Goal: Task Accomplishment & Management: Manage account settings

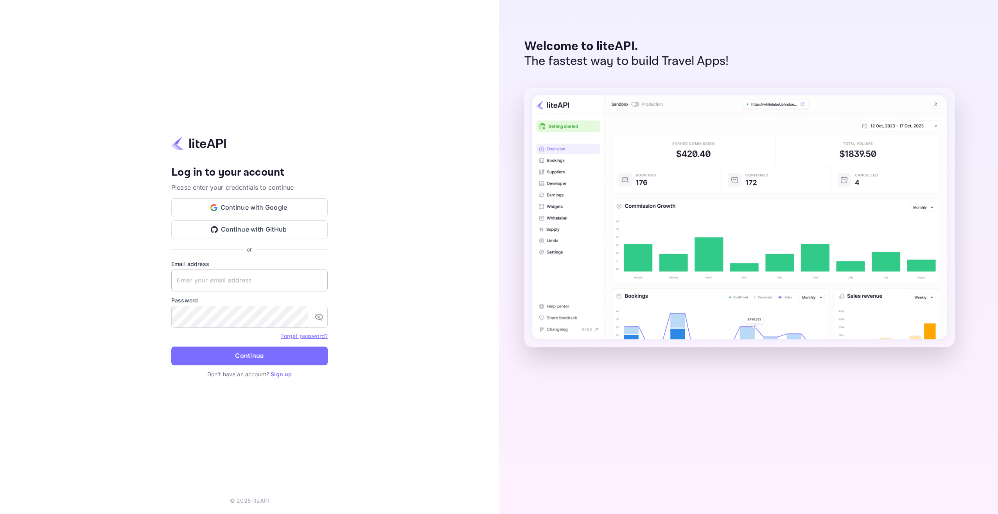
click at [293, 286] on input "text" at bounding box center [249, 280] width 156 height 22
type input "support@credentiamagnainc.com"
click at [171, 346] on button "Continue" at bounding box center [249, 355] width 156 height 19
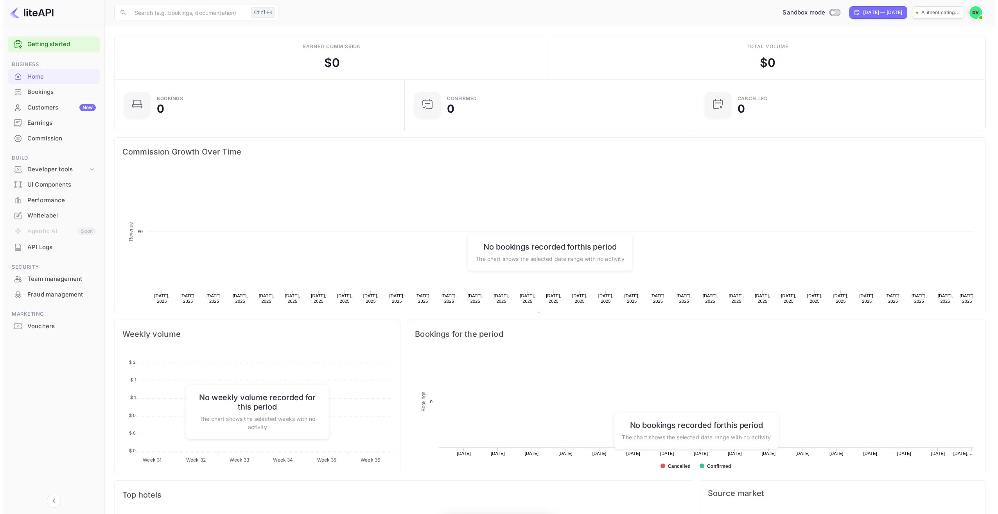
scroll to position [121, 280]
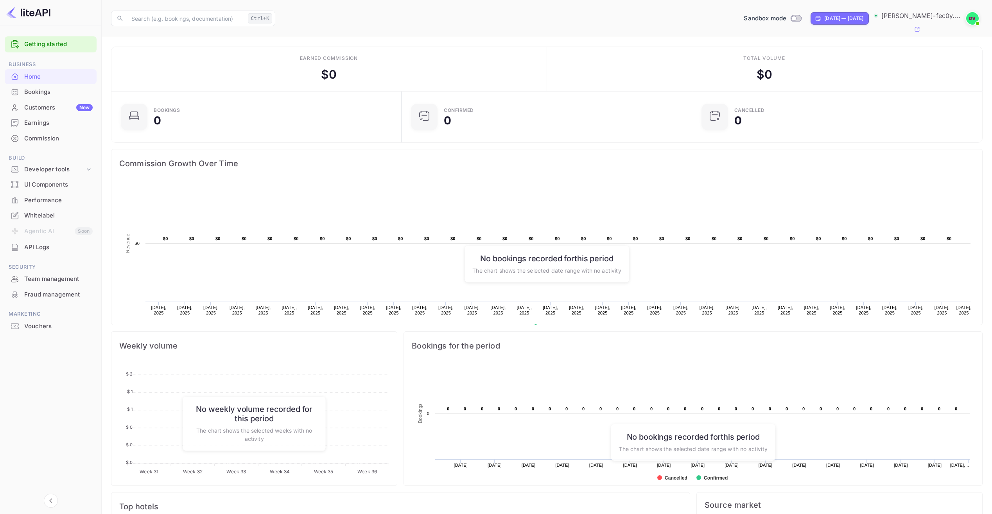
click at [45, 119] on div "Earnings" at bounding box center [58, 122] width 68 height 9
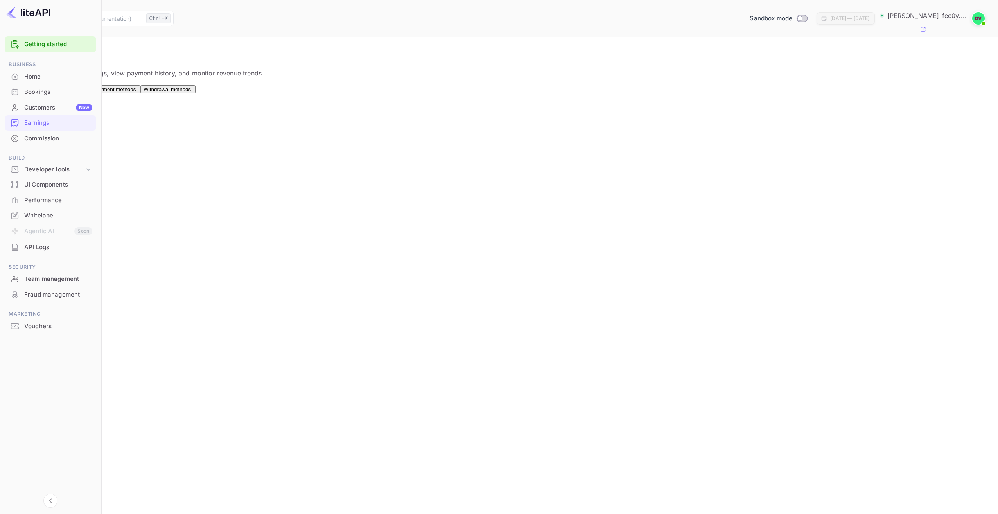
click at [191, 86] on span "Withdrawal methods" at bounding box center [166, 89] width 47 height 6
click at [230, 112] on div "Connect" at bounding box center [220, 115] width 19 height 7
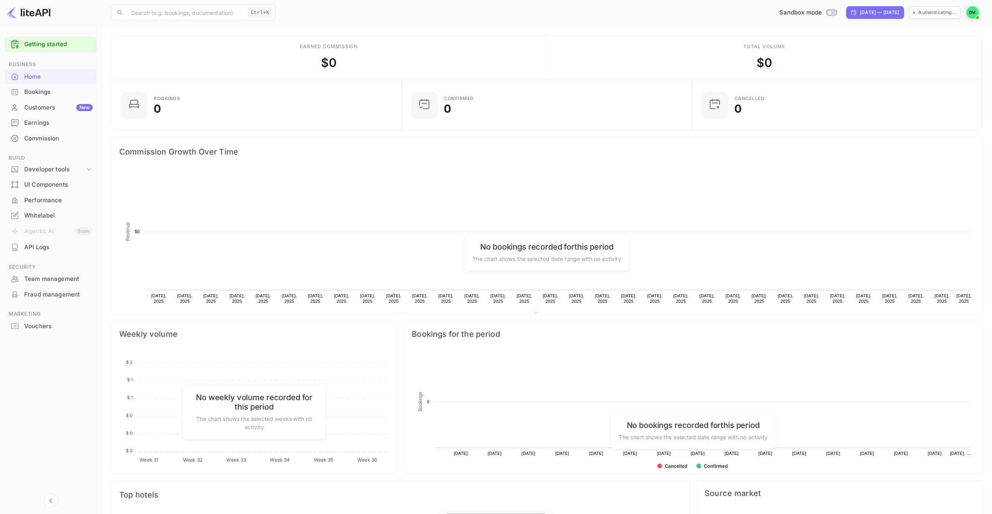
scroll to position [121, 280]
click at [43, 121] on div "Earnings" at bounding box center [58, 122] width 68 height 9
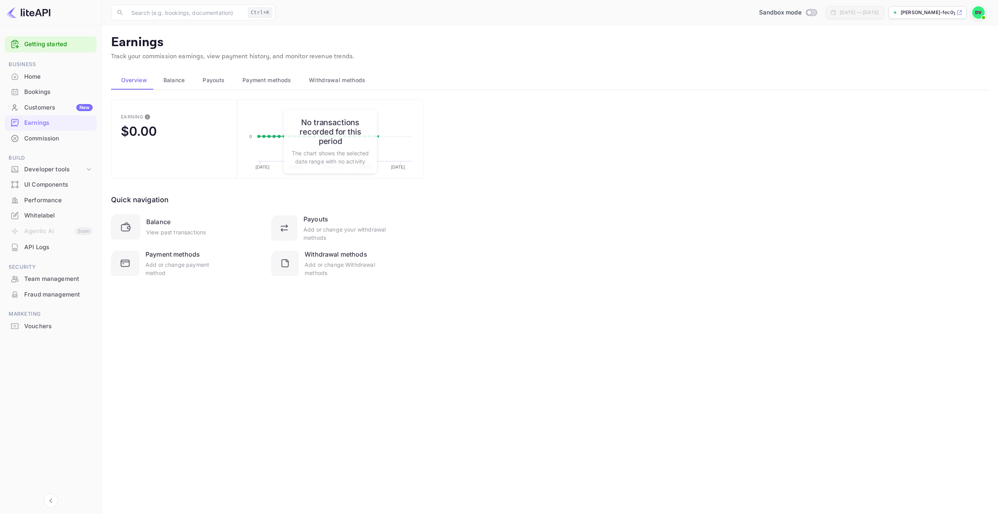
click at [258, 80] on span "Payment methods" at bounding box center [266, 79] width 49 height 9
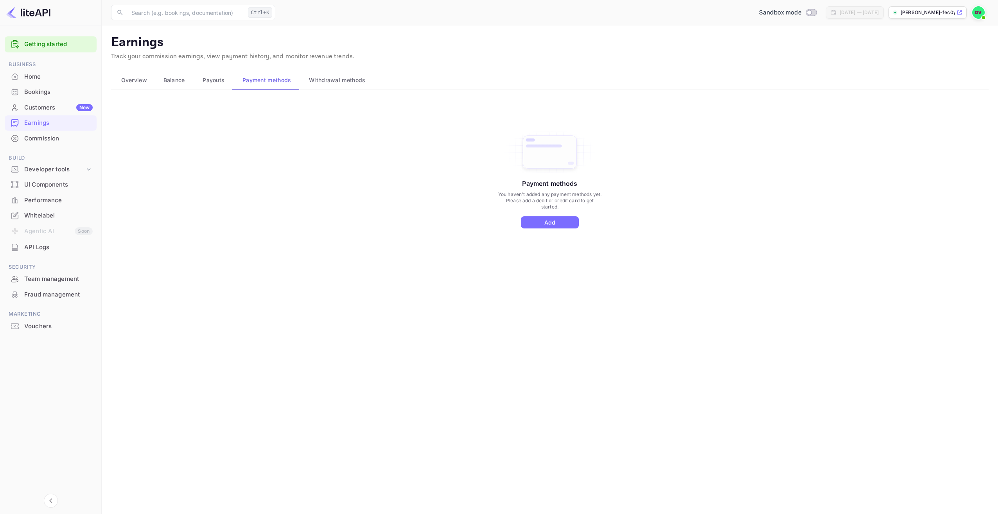
click at [217, 84] on span "Payouts" at bounding box center [214, 79] width 22 height 9
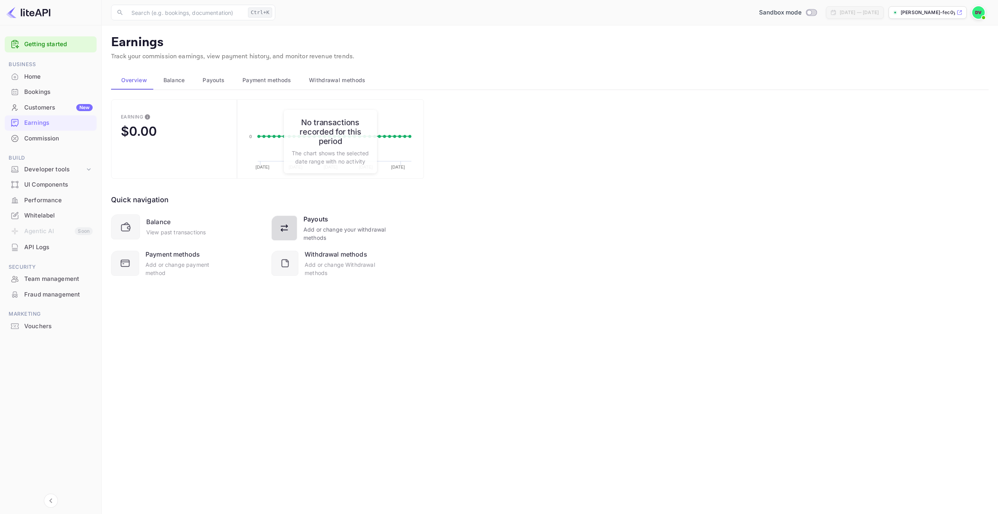
click at [322, 233] on div "Add or change your withdrawal methods" at bounding box center [344, 233] width 83 height 16
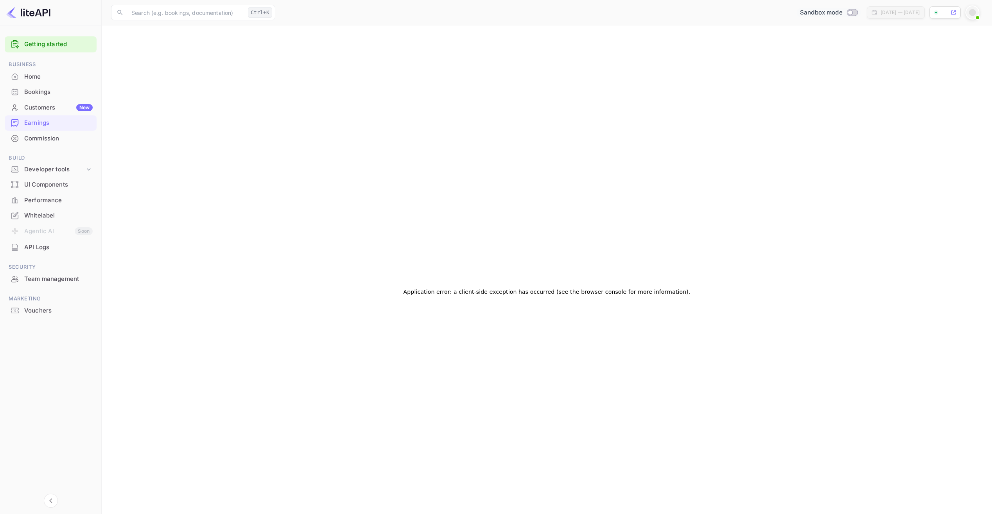
click at [842, 11] on input "Switch to Production mode" at bounding box center [850, 12] width 16 height 5
checkbox input "false"
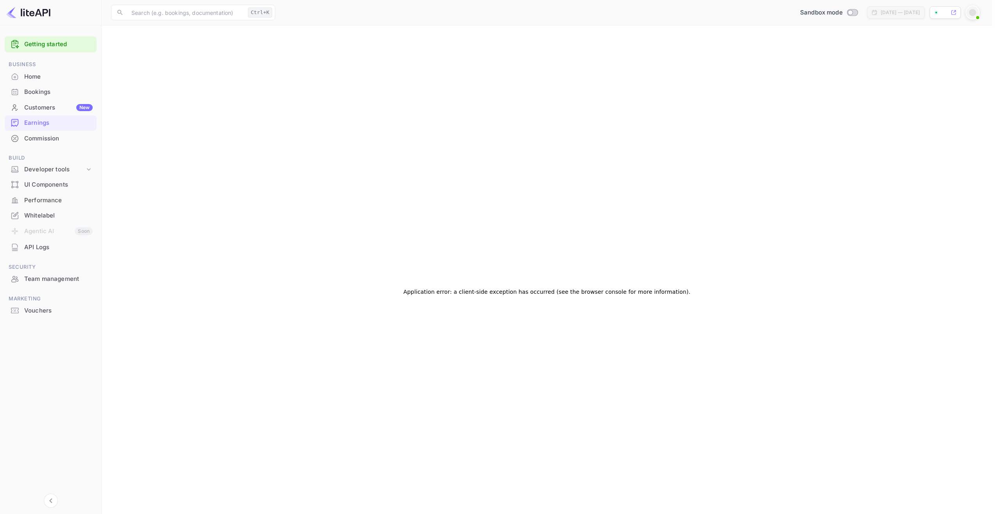
click at [337, 243] on div at bounding box center [499, 257] width 998 height 514
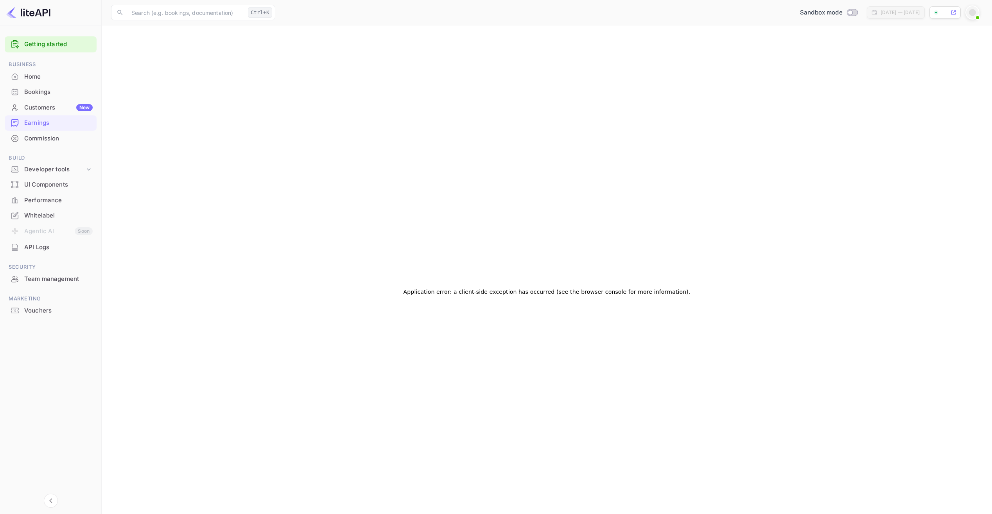
click at [49, 136] on div "Commission" at bounding box center [58, 138] width 68 height 9
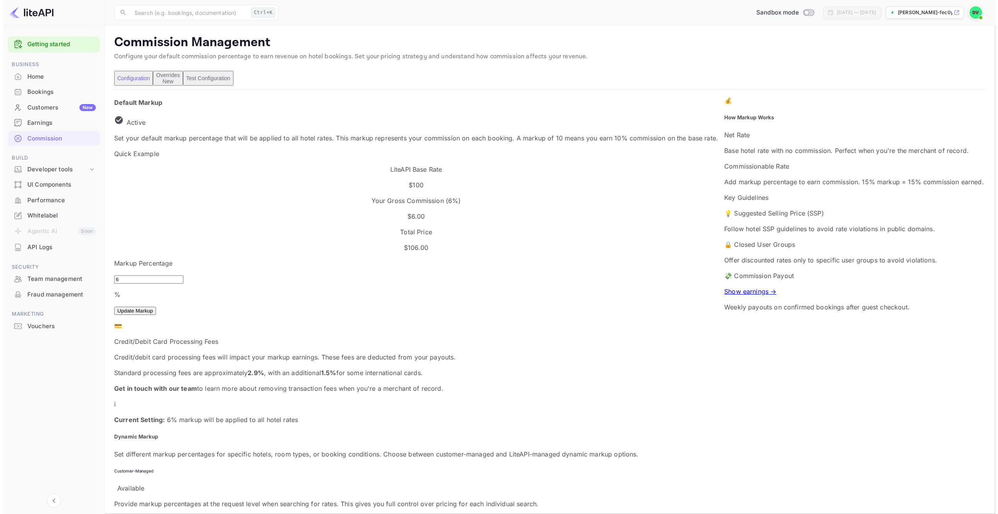
scroll to position [133, 548]
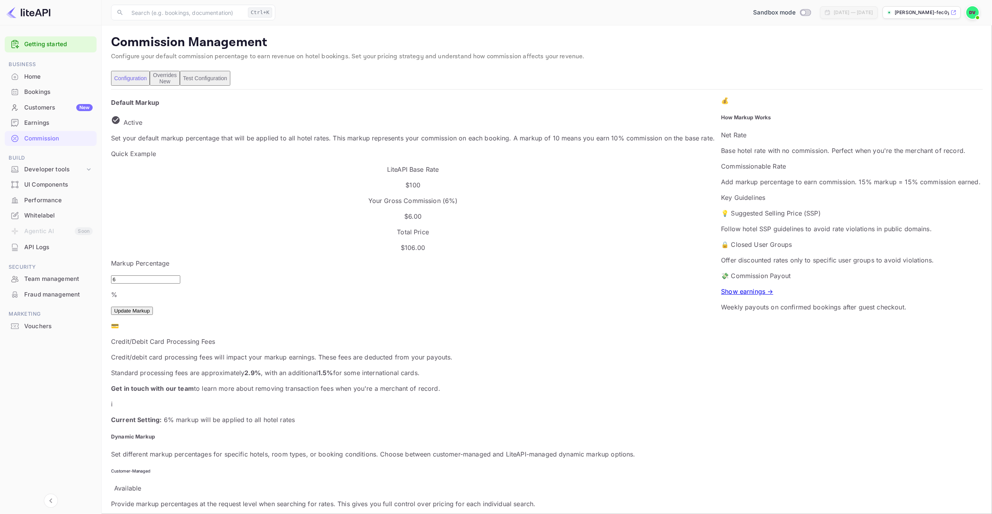
click at [230, 80] on button "Test Configuration" at bounding box center [205, 78] width 50 height 15
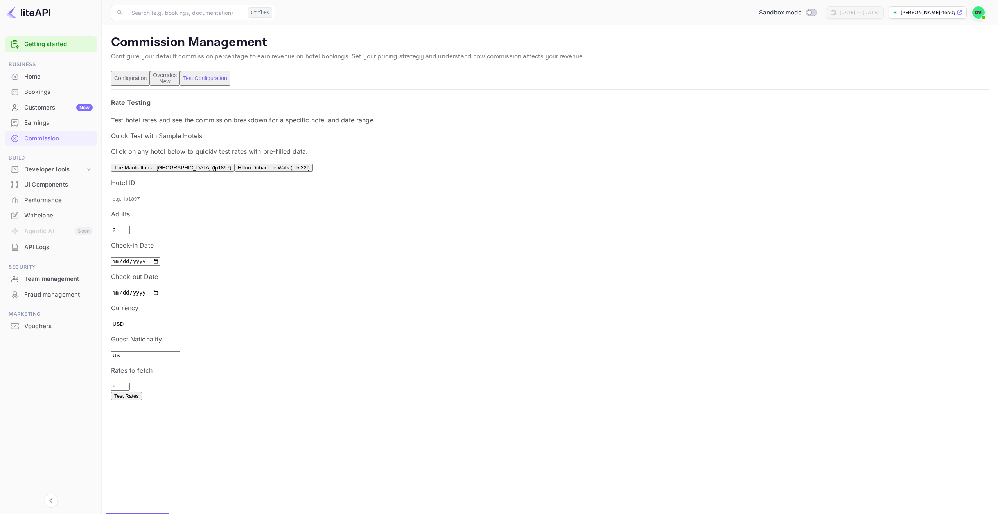
click at [48, 121] on div "Earnings" at bounding box center [58, 122] width 68 height 9
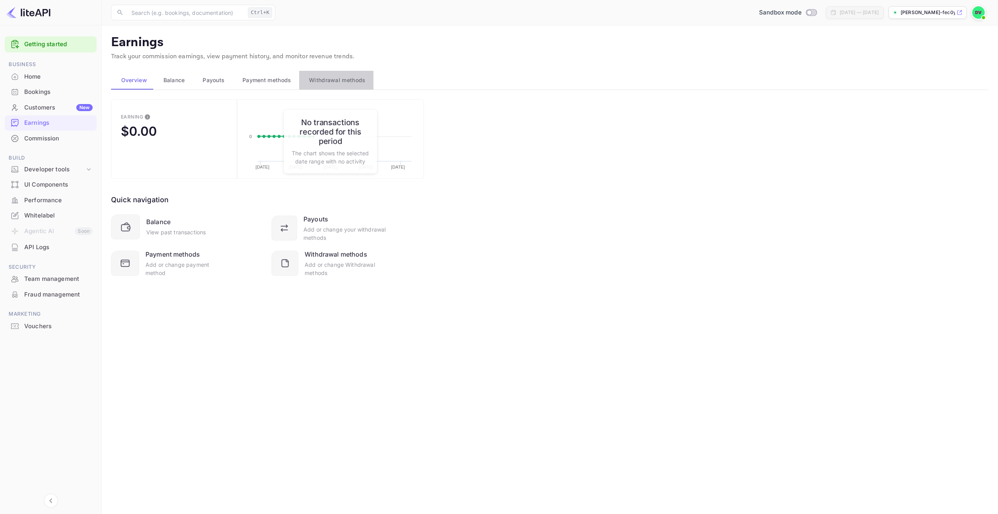
click at [328, 83] on span "Withdrawal methods" at bounding box center [337, 79] width 56 height 9
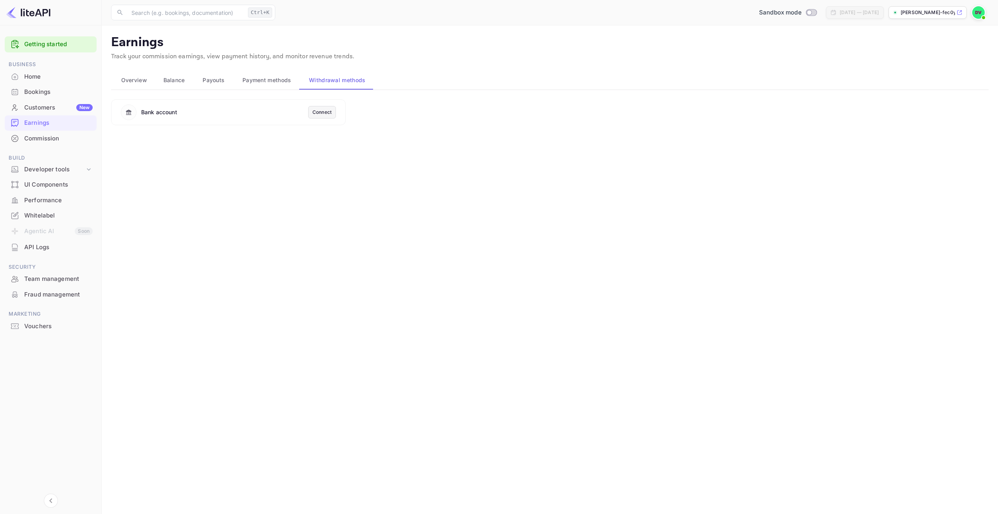
click at [327, 113] on div "Connect" at bounding box center [321, 112] width 19 height 7
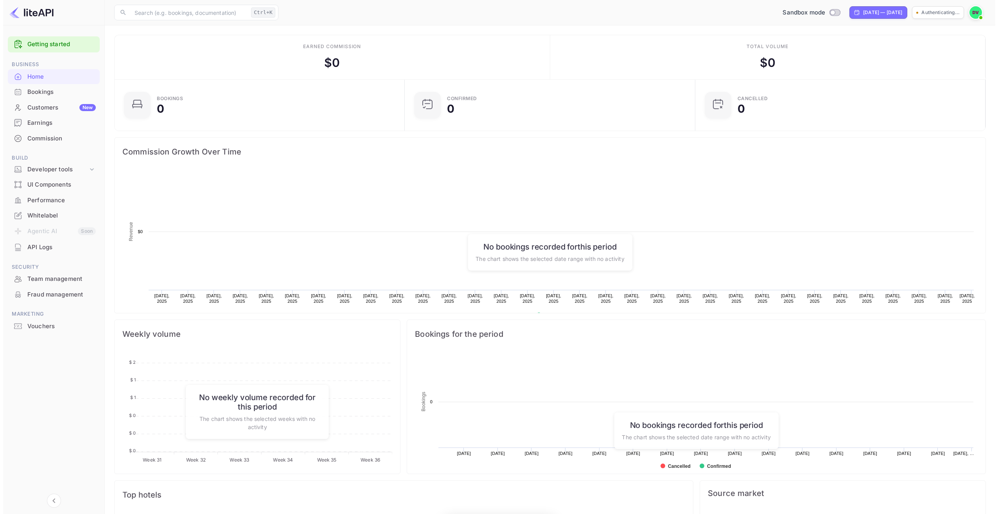
scroll to position [121, 280]
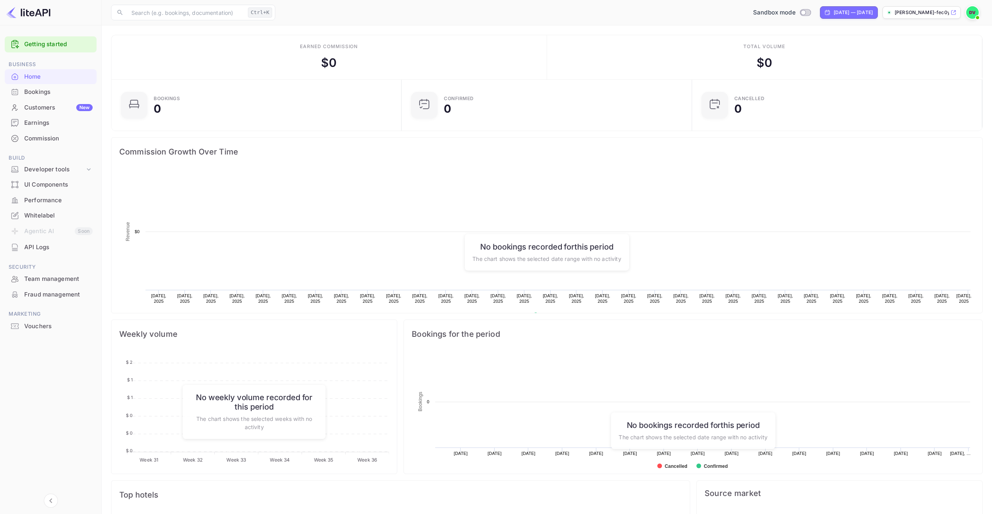
click at [37, 116] on div "Earnings" at bounding box center [51, 122] width 92 height 15
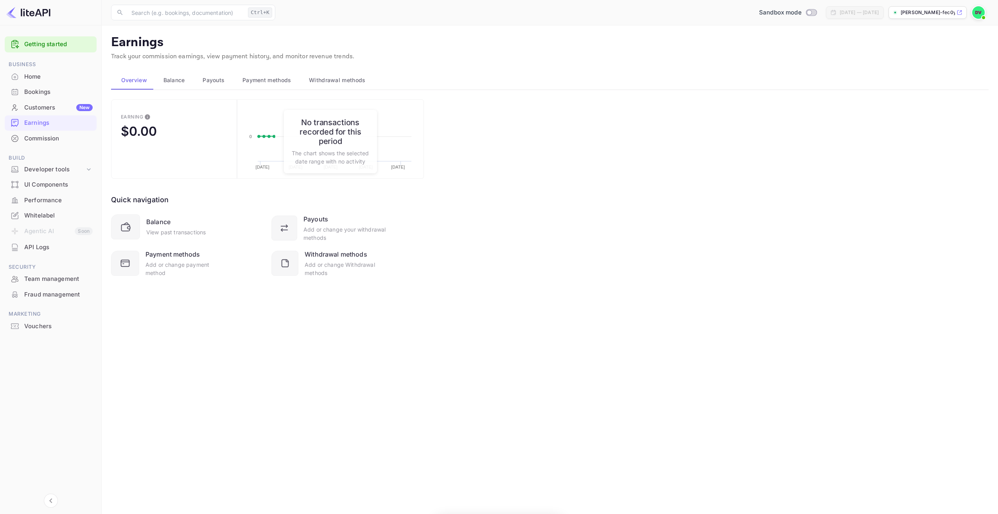
click at [338, 74] on button "Withdrawal methods" at bounding box center [336, 80] width 74 height 19
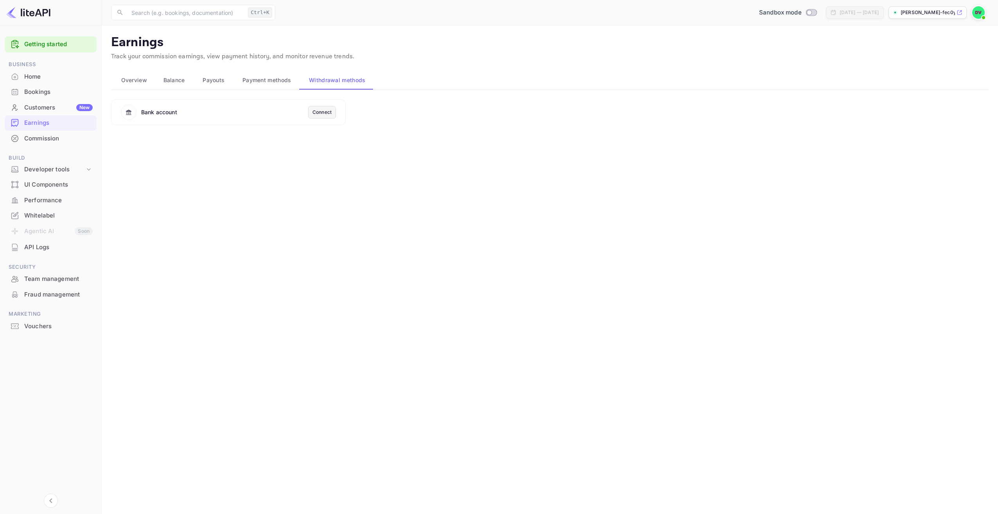
click at [323, 117] on div "Connect" at bounding box center [322, 112] width 28 height 13
click at [324, 113] on div "Connect" at bounding box center [321, 112] width 19 height 7
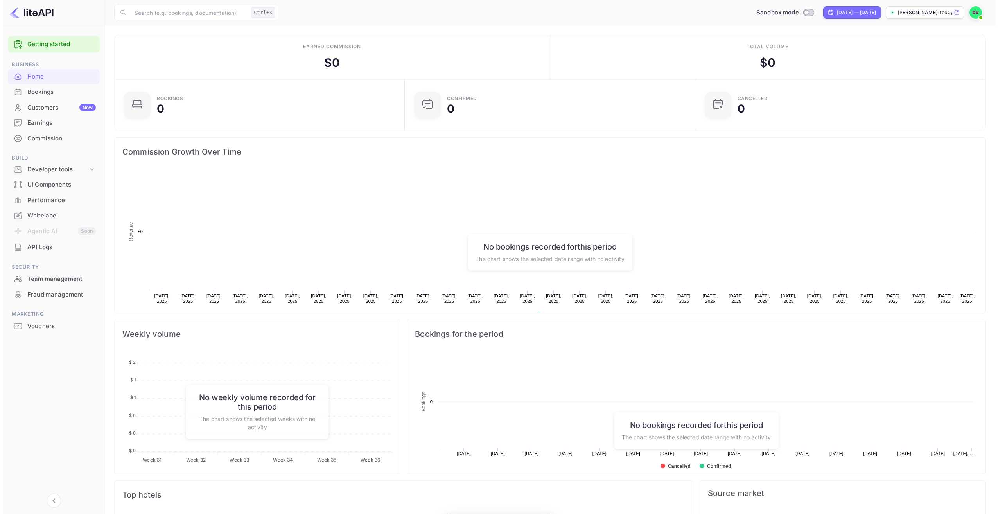
scroll to position [121, 280]
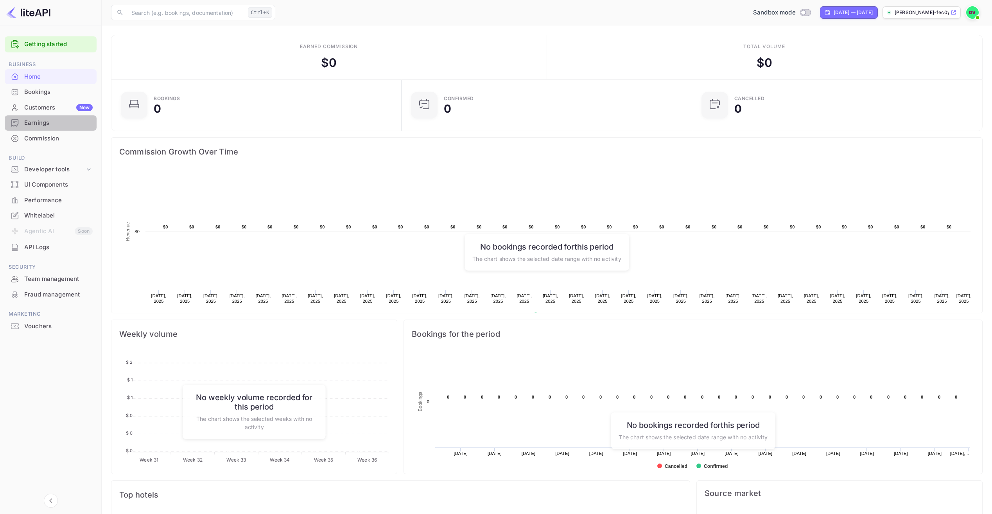
click at [39, 118] on div "Earnings" at bounding box center [51, 122] width 92 height 15
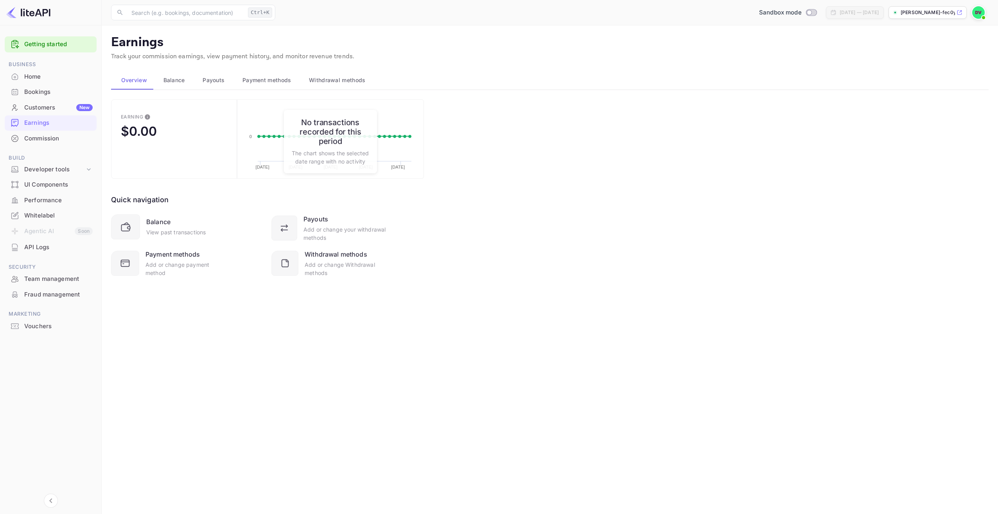
click at [347, 80] on span "Withdrawal methods" at bounding box center [337, 79] width 56 height 9
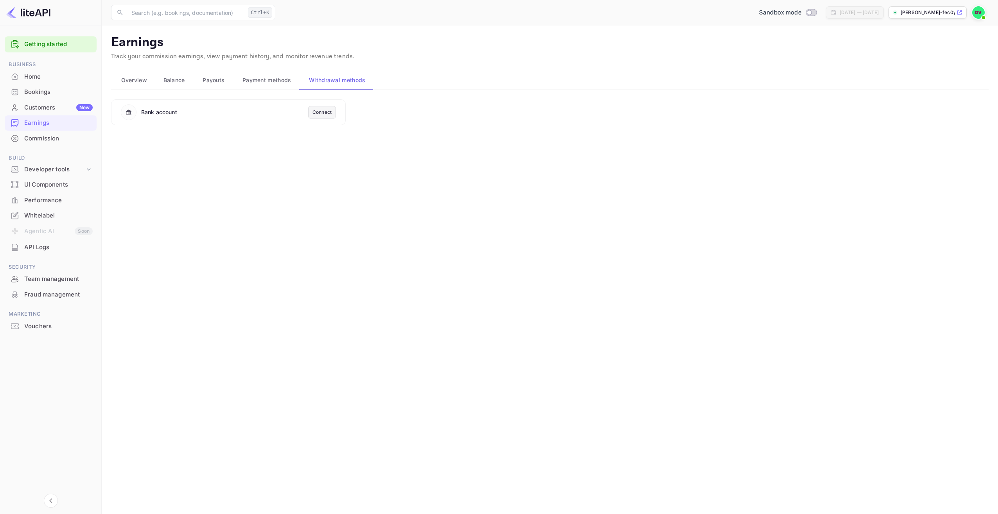
click at [326, 111] on div "Connect" at bounding box center [321, 112] width 19 height 7
